Goal: Information Seeking & Learning: Check status

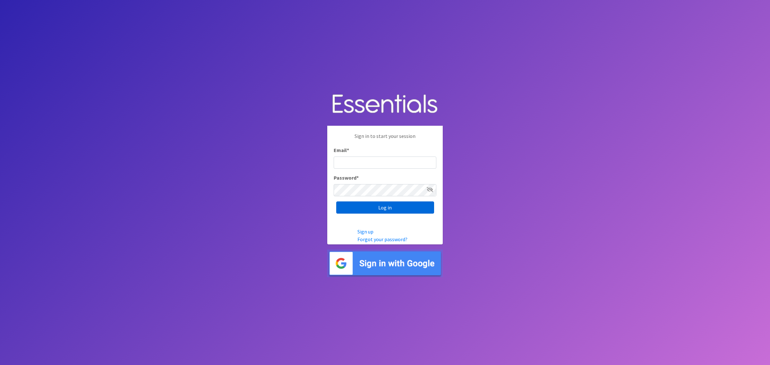
type input "shannon@HeartofOhiodiaperbank.org"
click at [396, 204] on input "Log in" at bounding box center [385, 207] width 98 height 12
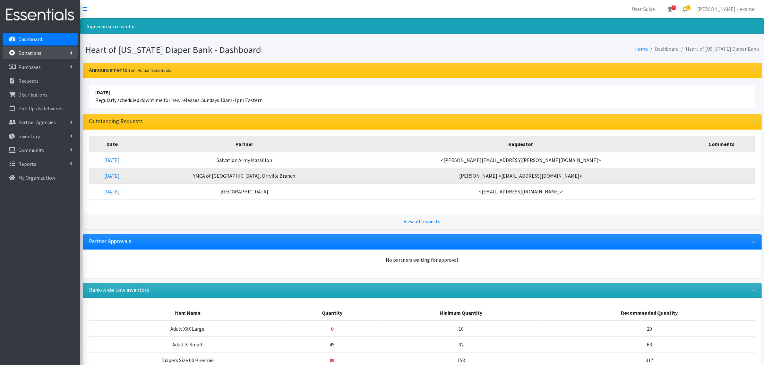
click at [31, 50] on p "Donations" at bounding box center [29, 53] width 23 height 6
click at [24, 63] on link "All Donations" at bounding box center [40, 67] width 75 height 13
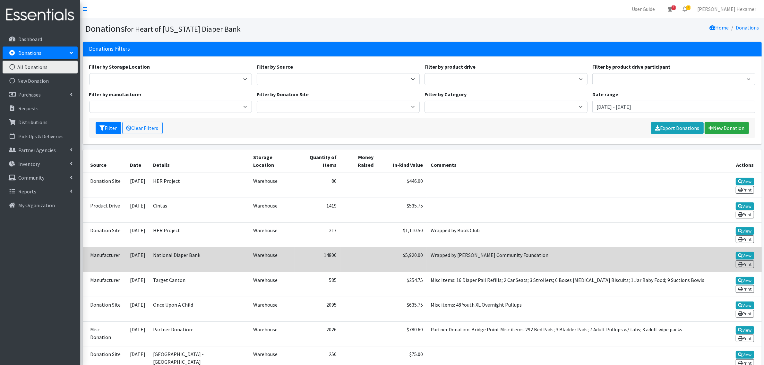
scroll to position [40, 0]
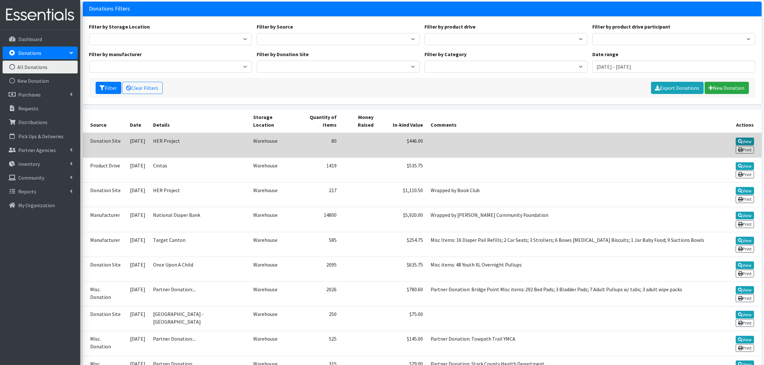
click at [741, 139] on link "View" at bounding box center [744, 142] width 18 height 8
click at [188, 144] on td "HER Project" at bounding box center [199, 145] width 100 height 25
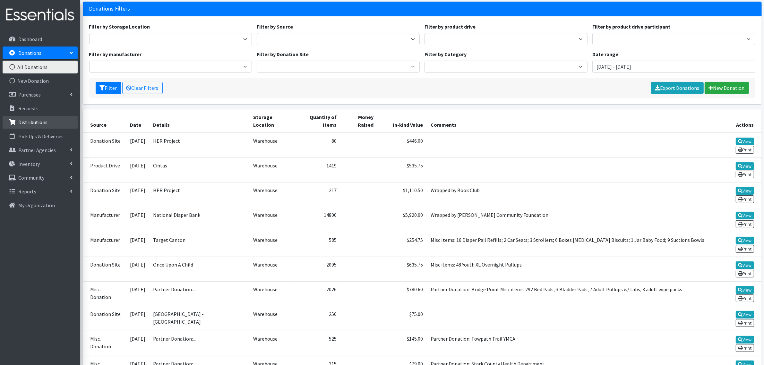
click at [29, 120] on p "Distributions" at bounding box center [32, 122] width 29 height 6
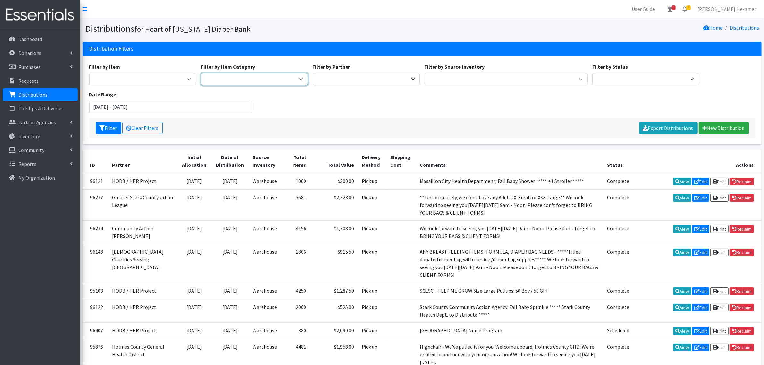
click at [221, 78] on select "Period Supplies Adult Incontinence Diapers Wipes Pull- Ups" at bounding box center [254, 79] width 107 height 12
select select "71"
click at [201, 73] on select "Period Supplies Adult Incontinence Diapers Wipes Pull- Ups" at bounding box center [254, 79] width 107 height 12
drag, startPoint x: 103, startPoint y: 105, endPoint x: 74, endPoint y: 107, distance: 28.3
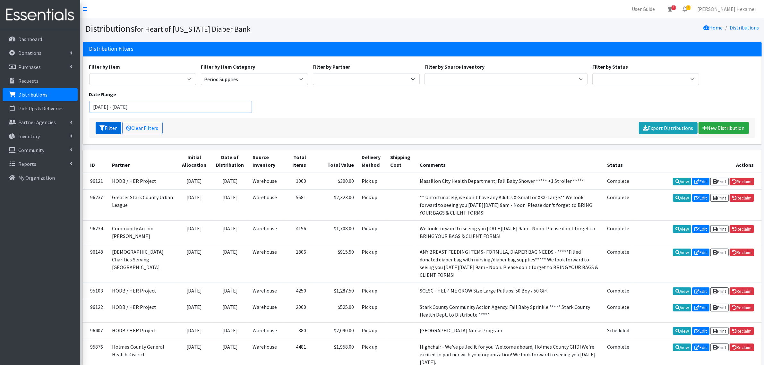
type input "[DATE] - [DATE]"
click at [109, 126] on button "Filter" at bounding box center [109, 128] width 26 height 12
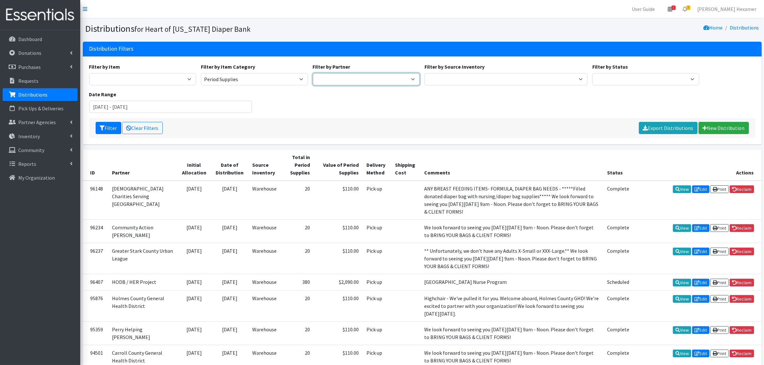
click at [414, 79] on select "Alliance Commons Belmont County Health Department Bridge Point Canal Fulton Spe…" at bounding box center [366, 79] width 107 height 12
select select "4"
click at [313, 73] on select "Alliance Commons Belmont County Health Department Bridge Point Canal Fulton Spe…" at bounding box center [366, 79] width 107 height 12
click at [108, 127] on button "Filter" at bounding box center [109, 128] width 26 height 12
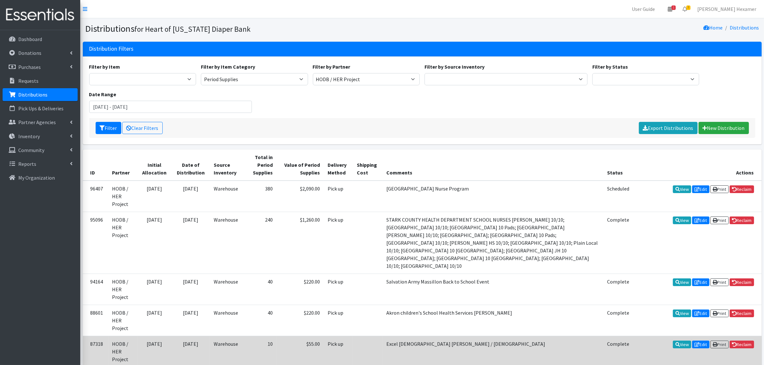
scroll to position [117, 0]
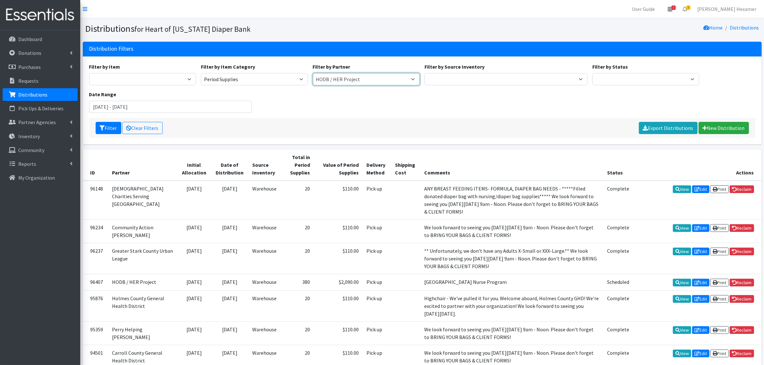
click at [411, 82] on select "Alliance Commons Belmont County Health Department Bridge Point Canal Fulton Spe…" at bounding box center [366, 79] width 107 height 12
click at [313, 73] on select "Alliance Commons Belmont County Health Department Bridge Point Canal Fulton Spe…" at bounding box center [366, 79] width 107 height 12
click at [111, 126] on button "Filter" at bounding box center [109, 128] width 26 height 12
click at [410, 79] on select "Alliance Commons Belmont County Health Department Bridge Point Canal Fulton Spe…" at bounding box center [366, 79] width 107 height 12
select select "4"
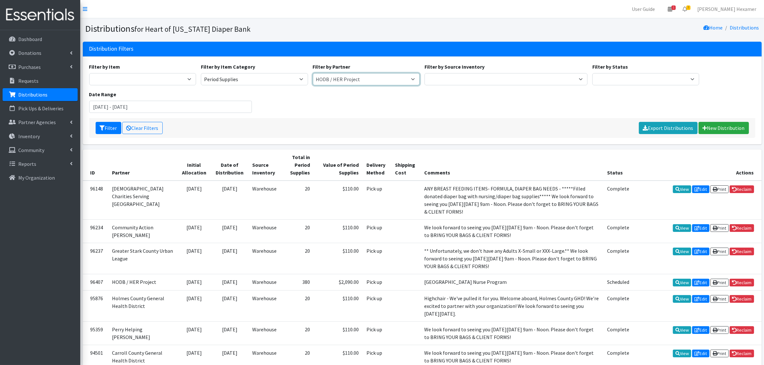
click at [313, 73] on select "Alliance Commons Belmont County Health Department Bridge Point Canal Fulton Spe…" at bounding box center [366, 79] width 107 height 12
click at [103, 127] on icon "submit" at bounding box center [102, 127] width 5 height 5
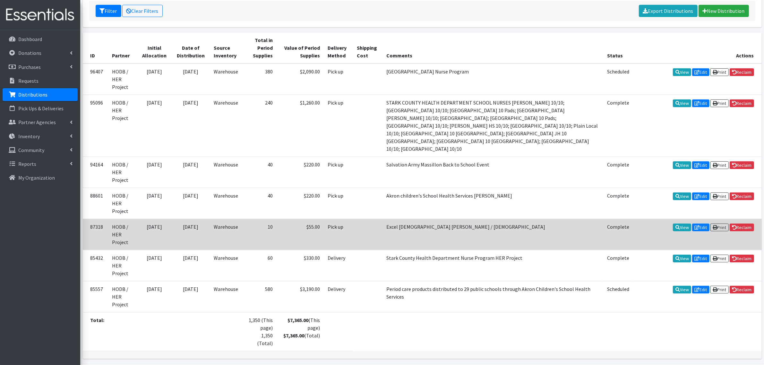
scroll to position [37, 0]
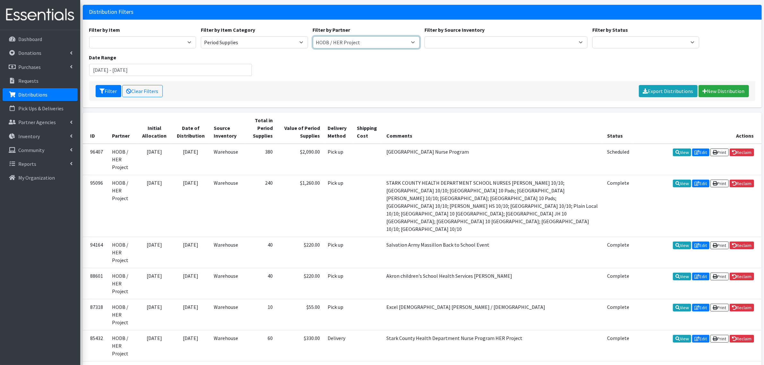
click at [413, 42] on select "Alliance Commons Belmont County Health Department [GEOGRAPHIC_DATA] [PERSON_NAM…" at bounding box center [366, 42] width 107 height 12
select select
click at [313, 36] on select "Alliance Commons Belmont County Health Department [GEOGRAPHIC_DATA] [PERSON_NAM…" at bounding box center [366, 42] width 107 height 12
drag, startPoint x: 108, startPoint y: 91, endPoint x: 31, endPoint y: 92, distance: 77.3
click at [107, 90] on button "Filter" at bounding box center [109, 91] width 26 height 12
